Goal: Task Accomplishment & Management: Complete application form

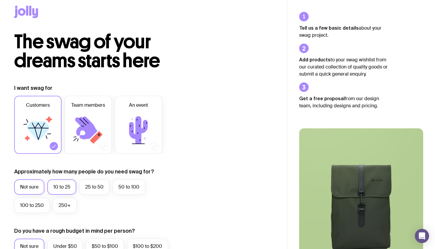
click at [60, 185] on label "10 to 25" at bounding box center [61, 186] width 29 height 15
click at [0, 0] on input "10 to 25" at bounding box center [0, 0] width 0 height 0
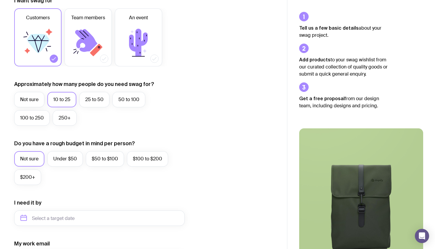
scroll to position [103, 0]
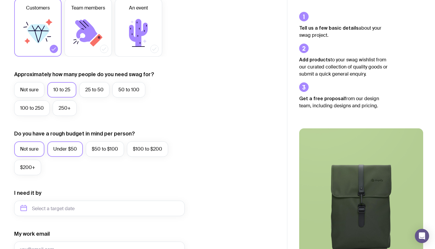
click at [58, 151] on label "Under $50" at bounding box center [65, 148] width 36 height 15
click at [0, 0] on input "Under $50" at bounding box center [0, 0] width 0 height 0
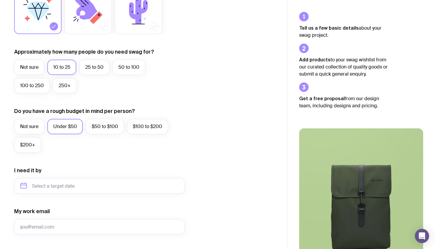
scroll to position [149, 0]
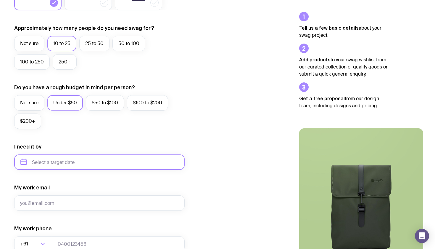
click at [65, 164] on input "text" at bounding box center [99, 161] width 170 height 15
click at [31, 234] on button "Oct" at bounding box center [28, 235] width 22 height 12
type input "[DATE]"
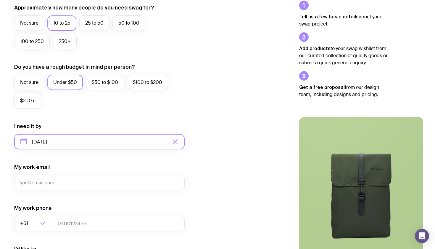
scroll to position [200, 0]
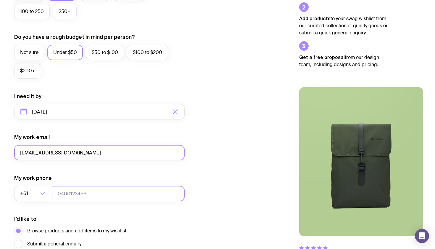
type input "[EMAIL_ADDRESS][DOMAIN_NAME]"
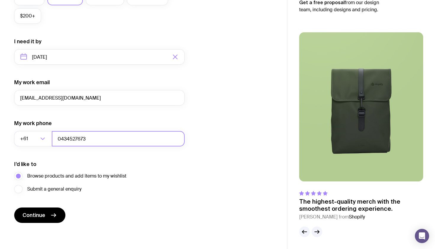
scroll to position [254, 0]
type input "0434527673"
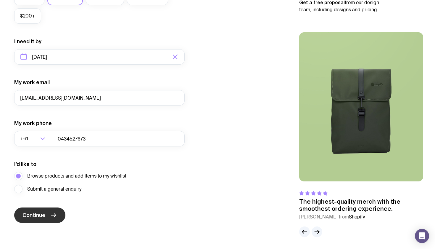
click at [42, 213] on span "Continue" at bounding box center [33, 214] width 23 height 7
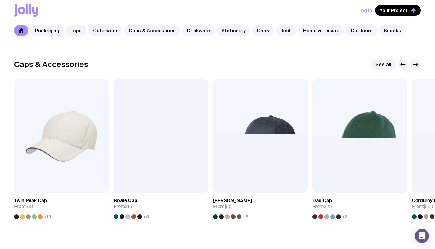
scroll to position [664, 0]
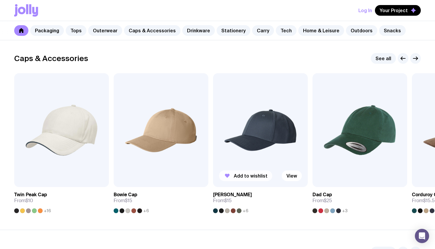
click at [250, 177] on span "Add to wishlist" at bounding box center [251, 175] width 34 height 6
click at [295, 177] on link "View" at bounding box center [292, 175] width 20 height 11
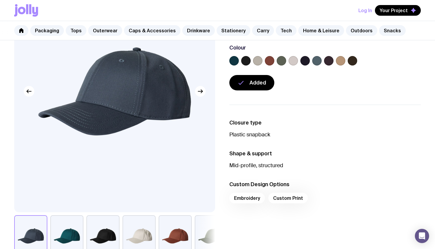
scroll to position [106, 0]
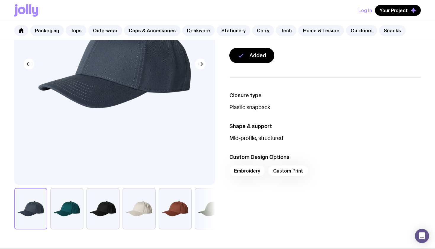
click at [251, 171] on div "Embroidery Custom Print" at bounding box center [324, 172] width 191 height 14
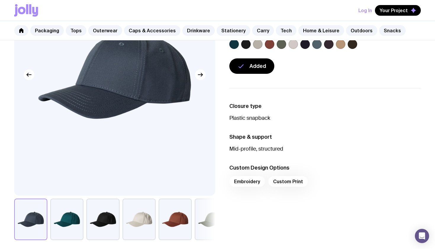
scroll to position [107, 0]
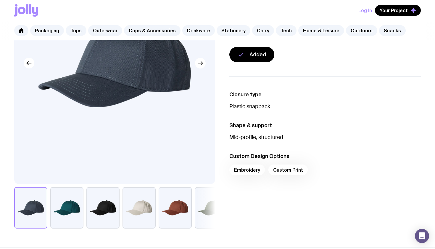
click at [280, 166] on div "Embroidery Custom Print" at bounding box center [324, 171] width 191 height 14
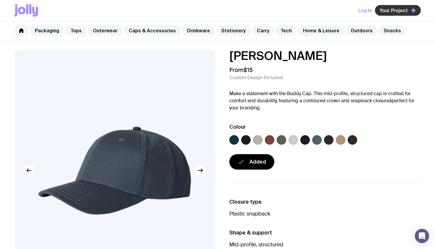
scroll to position [0, 0]
click at [385, 8] on span "Your Project" at bounding box center [394, 10] width 28 height 6
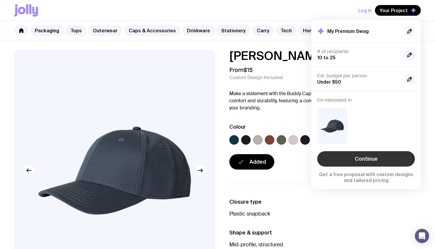
click at [341, 158] on link "Continue" at bounding box center [366, 158] width 98 height 15
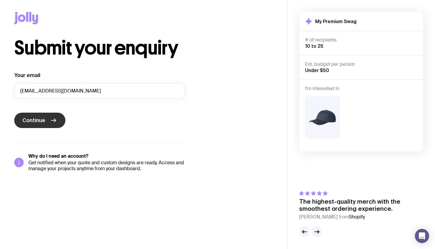
click at [50, 119] on icon "submit" at bounding box center [53, 120] width 7 height 7
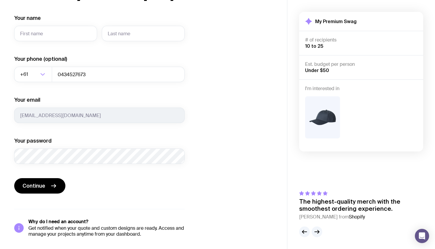
scroll to position [57, 0]
type input "nic"
type input "fren"
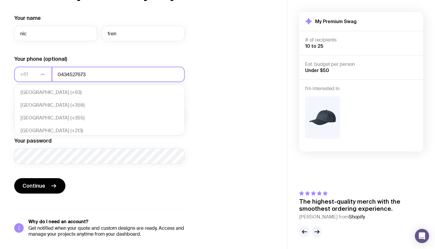
scroll to position [125, 0]
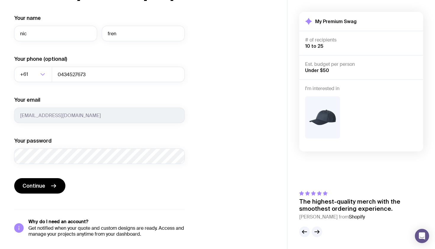
click at [51, 107] on div "Your email [EMAIL_ADDRESS][DOMAIN_NAME]" at bounding box center [99, 109] width 170 height 27
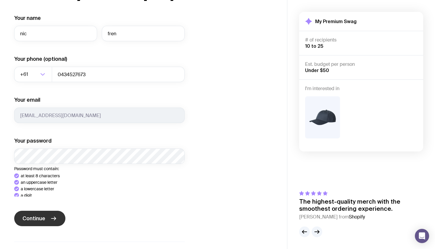
click at [31, 223] on div "Your name nic fren Your phone (optional) +61 Loading... 0434527673 Your email […" at bounding box center [99, 141] width 170 height 255
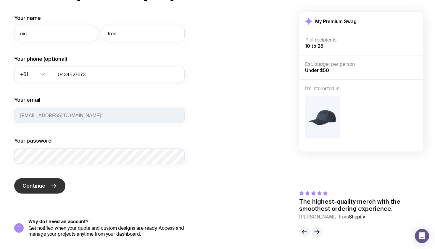
click at [38, 181] on button "Continue" at bounding box center [39, 185] width 51 height 15
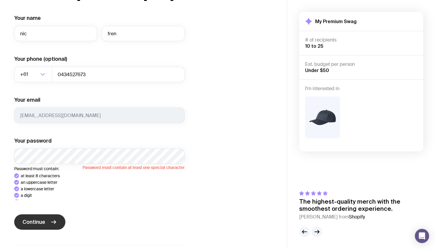
click at [36, 222] on div "Your name nic fren Your phone (optional) +61 Loading... 0434527673 Your email […" at bounding box center [99, 143] width 170 height 258
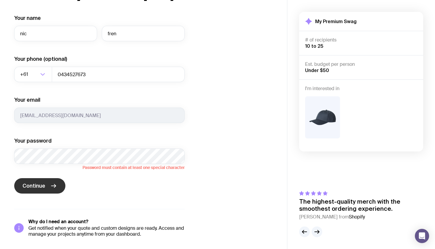
click at [45, 186] on span "Continue" at bounding box center [33, 185] width 23 height 7
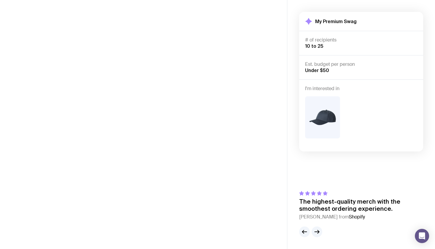
scroll to position [0, 0]
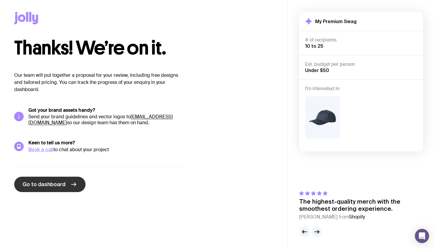
click at [46, 185] on span "Go to dashboard" at bounding box center [43, 183] width 43 height 7
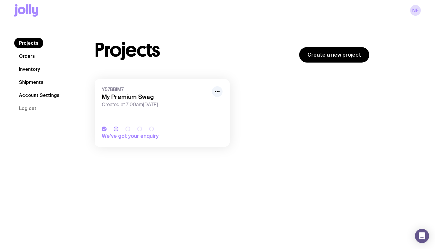
click at [332, 46] on div "Projects Create a new project" at bounding box center [232, 50] width 275 height 25
click at [331, 48] on link "Create a new project" at bounding box center [334, 54] width 70 height 15
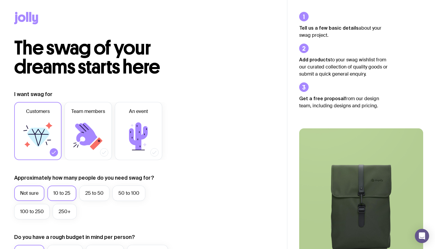
click at [67, 191] on label "10 to 25" at bounding box center [61, 192] width 29 height 15
click at [0, 0] on input "10 to 25" at bounding box center [0, 0] width 0 height 0
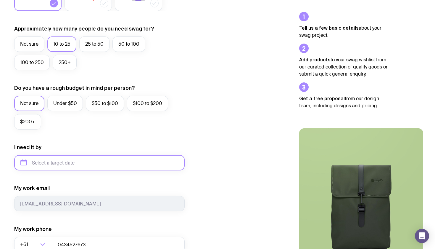
scroll to position [168, 0]
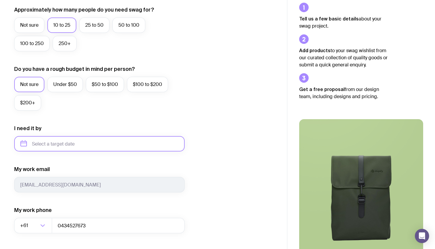
click at [53, 143] on input "text" at bounding box center [99, 143] width 170 height 15
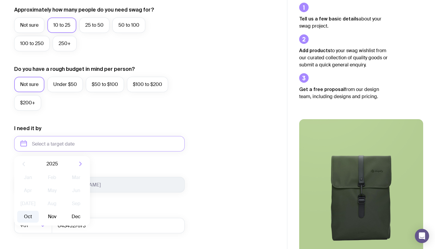
click at [30, 217] on button "Oct" at bounding box center [28, 216] width 22 height 12
type input "[DATE]"
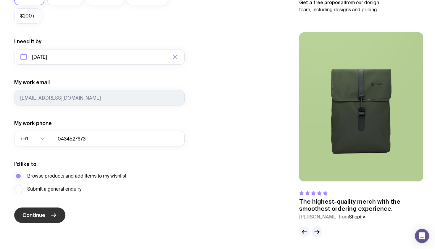
scroll to position [254, 0]
click at [50, 214] on icon "submit" at bounding box center [53, 214] width 7 height 7
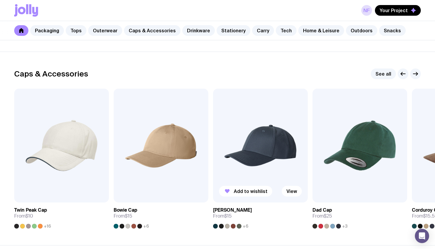
scroll to position [654, 0]
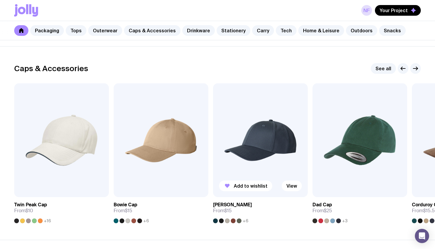
click at [244, 145] on img at bounding box center [260, 140] width 95 height 114
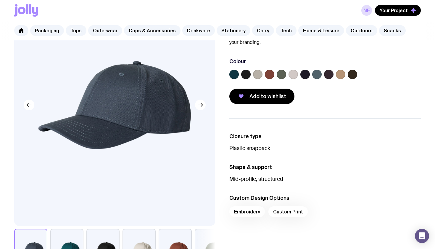
scroll to position [29, 0]
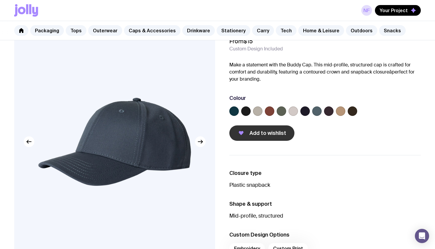
click at [262, 126] on button "Add to wishlist" at bounding box center [261, 132] width 65 height 15
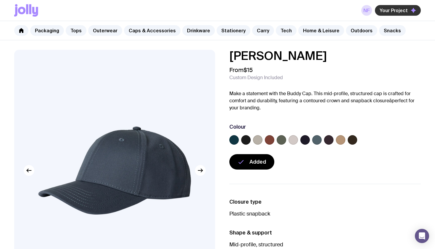
scroll to position [0, 0]
click at [390, 12] on span "Your Project" at bounding box center [394, 10] width 28 height 6
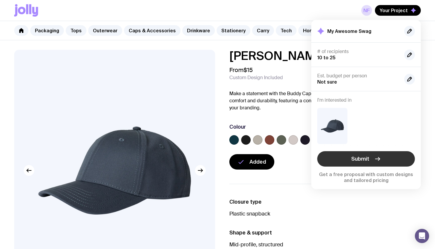
click at [385, 158] on button "Submit" at bounding box center [366, 158] width 98 height 15
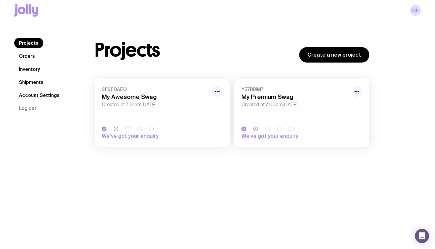
click at [33, 54] on link "Orders" at bounding box center [26, 56] width 25 height 11
